Goal: Task Accomplishment & Management: Manage account settings

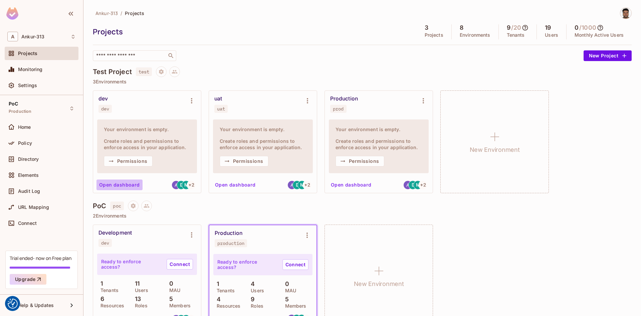
click at [122, 187] on button "Open dashboard" at bounding box center [119, 185] width 46 height 11
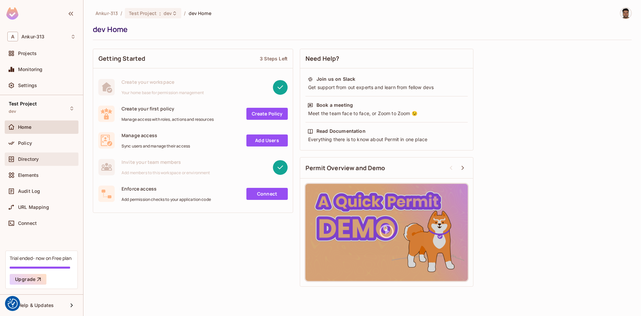
click at [45, 162] on div "Directory" at bounding box center [41, 159] width 68 height 8
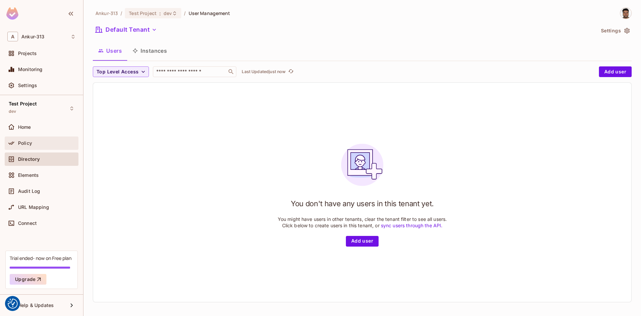
click at [34, 142] on div "Policy" at bounding box center [47, 143] width 58 height 5
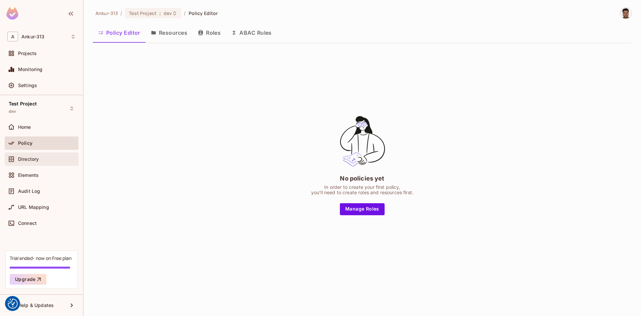
click at [31, 158] on span "Directory" at bounding box center [28, 159] width 21 height 5
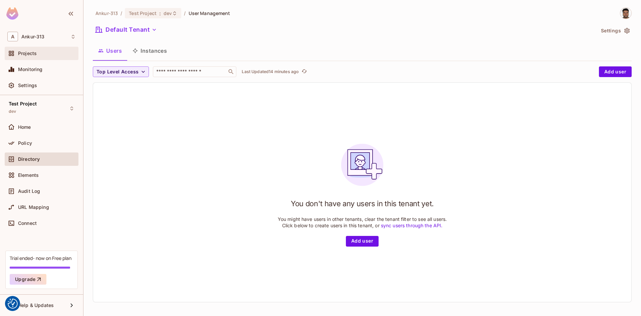
click at [30, 56] on span "Projects" at bounding box center [27, 53] width 19 height 5
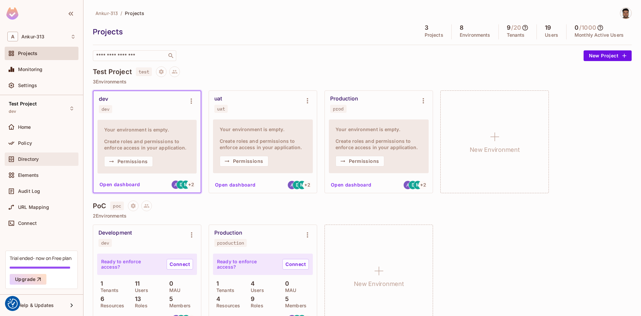
click at [24, 160] on span "Directory" at bounding box center [28, 159] width 21 height 5
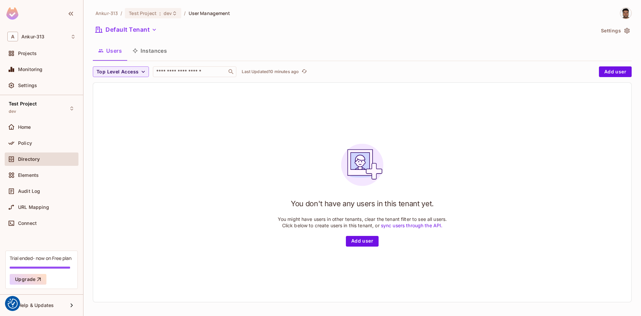
click at [207, 200] on div "You don't have any users in this tenant yet. You might have users in other tena…" at bounding box center [362, 192] width 538 height 219
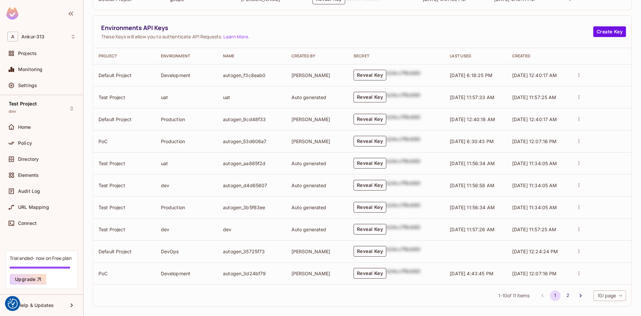
scroll to position [196, 0]
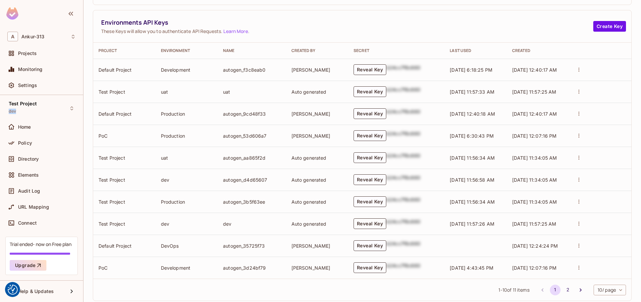
click at [368, 225] on button "Reveal Key" at bounding box center [369, 224] width 33 height 11
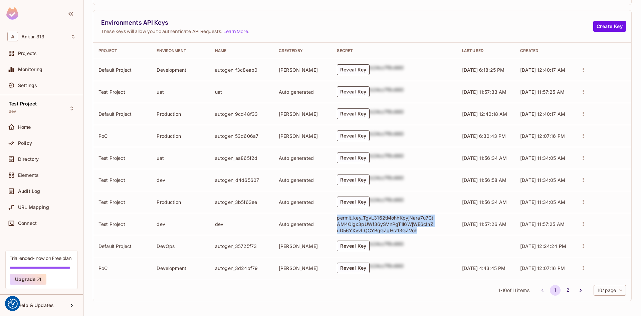
click at [356, 225] on p "permit_key_TgvL3162tMohhKpyjNara7u7CtAM4Oigx3pUWf36ySVnPgT1l6WjWE6cIhZuD56YXvvL…" at bounding box center [385, 224] width 97 height 19
drag, startPoint x: 409, startPoint y: 230, endPoint x: 336, endPoint y: 217, distance: 74.0
click at [336, 217] on td "permit_key_TgvL3162tMohhKpyjNara7u7CtAM4Oigx3pUWf36ySVnPgT1l6WjWE6cIhZuD56YXvvL…" at bounding box center [393, 224] width 125 height 22
copy p "permit_key_TgvL3162tMohhKpyjNara7u7CtAM4Oigx3pUWf36ySVnPgT1l6WjWE6cIhZuD56YXvvL…"
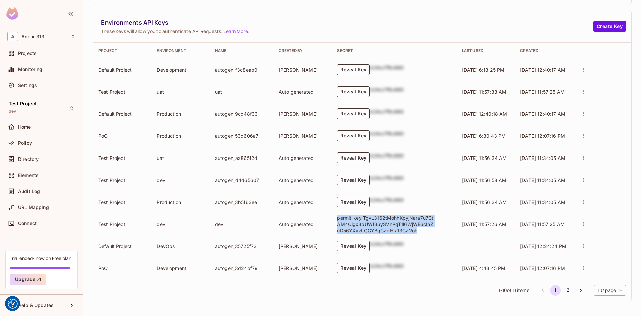
click at [377, 223] on p "permit_key_TgvL3162tMohhKpyjNara7u7CtAM4Oigx3pUWf36ySVnPgT1l6WjWE6cIhZuD56YXvvL…" at bounding box center [385, 224] width 97 height 19
click at [378, 221] on p "permit_key_TgvL3162tMohhKpyjNara7u7CtAM4Oigx3pUWf36ySVnPgT1l6WjWE6cIhZuD56YXvvL…" at bounding box center [385, 224] width 97 height 19
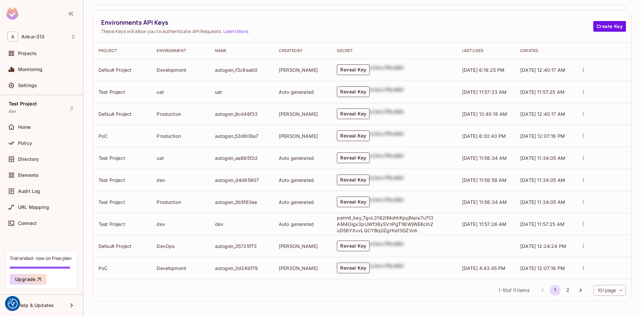
click at [359, 182] on button "Reveal Key" at bounding box center [353, 180] width 33 height 11
click at [359, 182] on p "permit_key_vm6WJo9g3p1KKTfoUHEBneU8rqDerX3BffuLD4Y4SiPgjXOIYk3ez86Ekwznwatx4pgF…" at bounding box center [385, 180] width 97 height 19
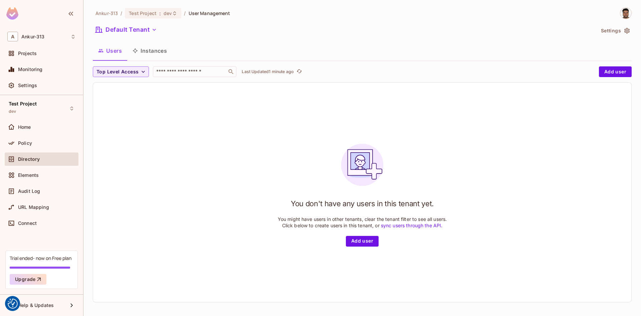
drag, startPoint x: 0, startPoint y: 0, endPoint x: 171, endPoint y: 179, distance: 247.2
click at [171, 179] on div "You don't have any users in this tenant yet. You might have users in other tena…" at bounding box center [362, 192] width 538 height 219
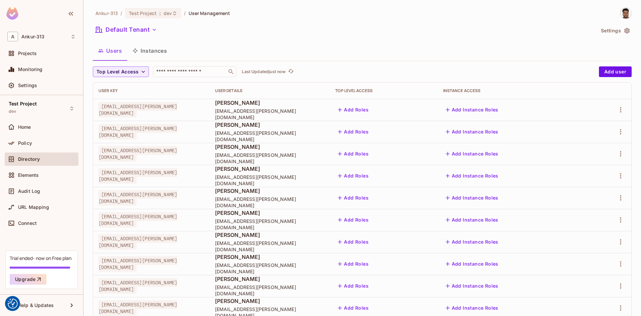
scroll to position [62, 0]
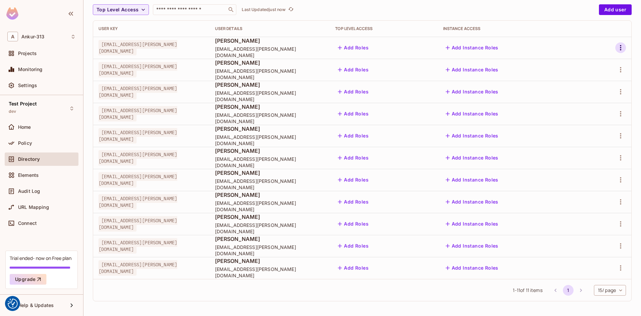
click at [624, 46] on button "button" at bounding box center [620, 47] width 11 height 11
click at [585, 61] on div "Edit" at bounding box center [585, 63] width 9 height 7
click at [617, 50] on icon "button" at bounding box center [620, 48] width 8 height 8
click at [584, 64] on div "Edit" at bounding box center [585, 63] width 9 height 7
click at [623, 49] on icon "button" at bounding box center [620, 48] width 8 height 8
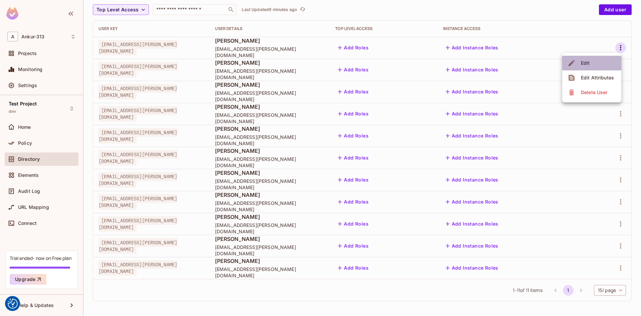
click at [586, 58] on span "Edit" at bounding box center [585, 63] width 13 height 11
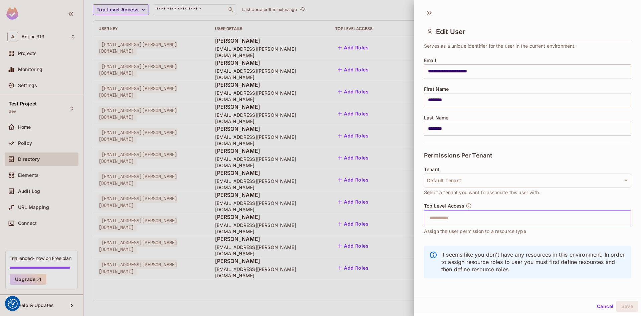
scroll to position [45, 0]
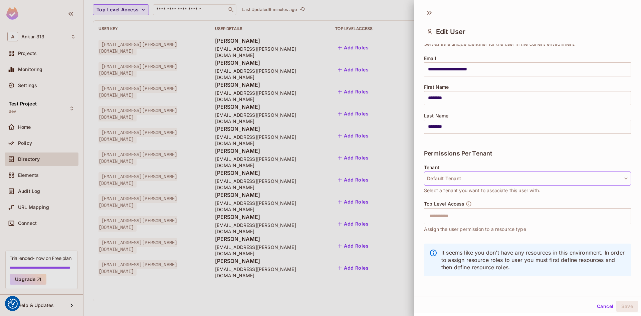
click at [487, 178] on button "Default Tenant" at bounding box center [527, 179] width 207 height 14
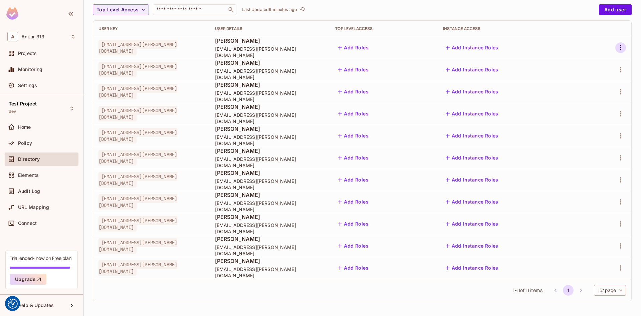
click at [620, 45] on icon "button" at bounding box center [620, 48] width 8 height 8
click at [586, 64] on div "Edit" at bounding box center [585, 63] width 9 height 7
click at [620, 93] on icon "button" at bounding box center [620, 92] width 8 height 8
click at [598, 107] on li "Edit" at bounding box center [591, 107] width 59 height 15
